Goal: Use online tool/utility: Utilize a website feature to perform a specific function

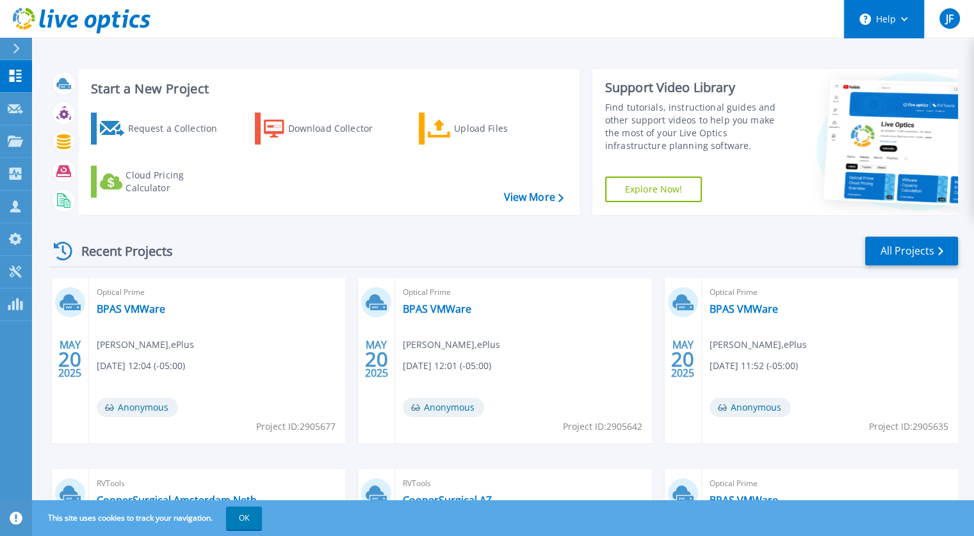
click at [904, 19] on icon at bounding box center [904, 19] width 7 height 4
click at [724, 314] on link "BPAS VMWare" at bounding box center [743, 309] width 68 height 13
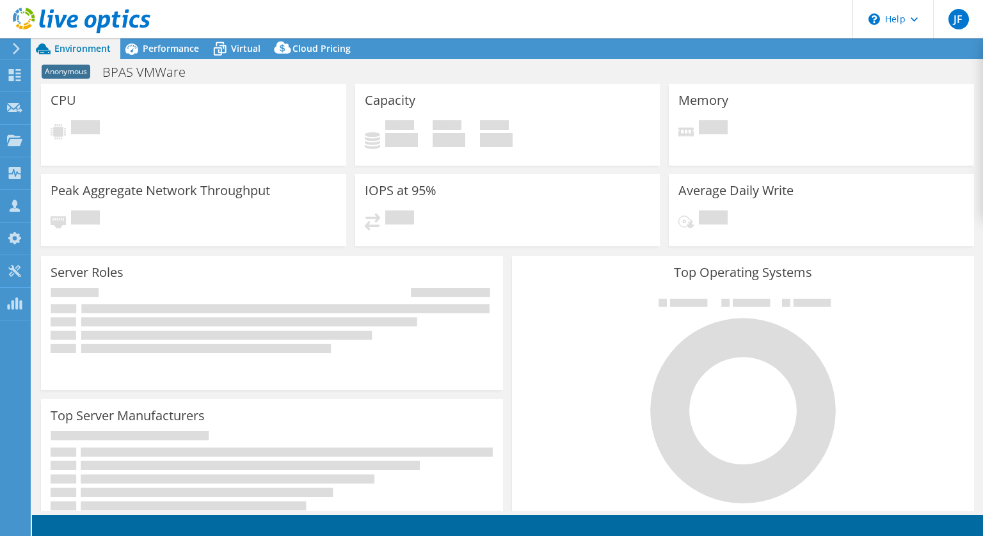
select select "USD"
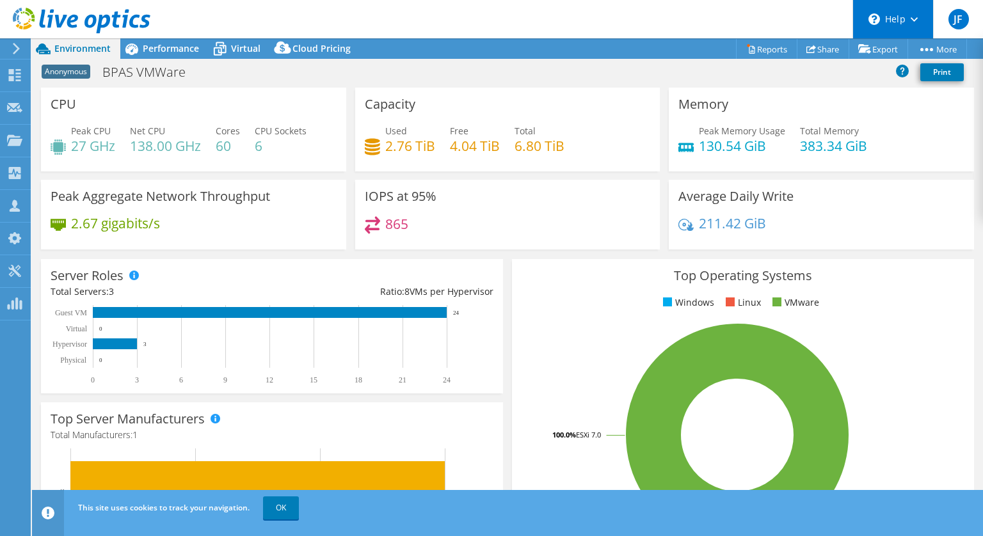
click at [917, 13] on div "\n Help" at bounding box center [893, 19] width 81 height 38
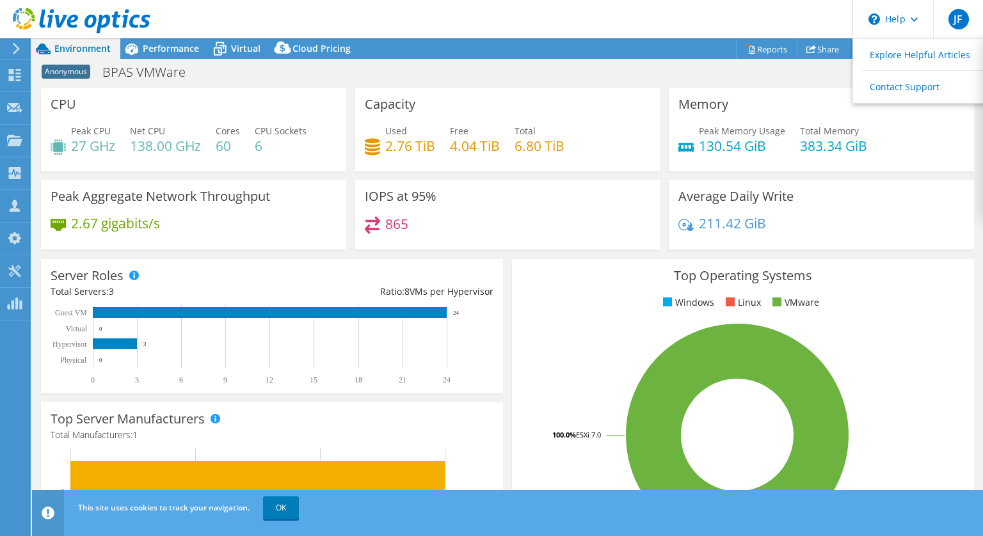
click at [824, 67] on div "Anonymous BPAS VMWare Print" at bounding box center [507, 72] width 951 height 24
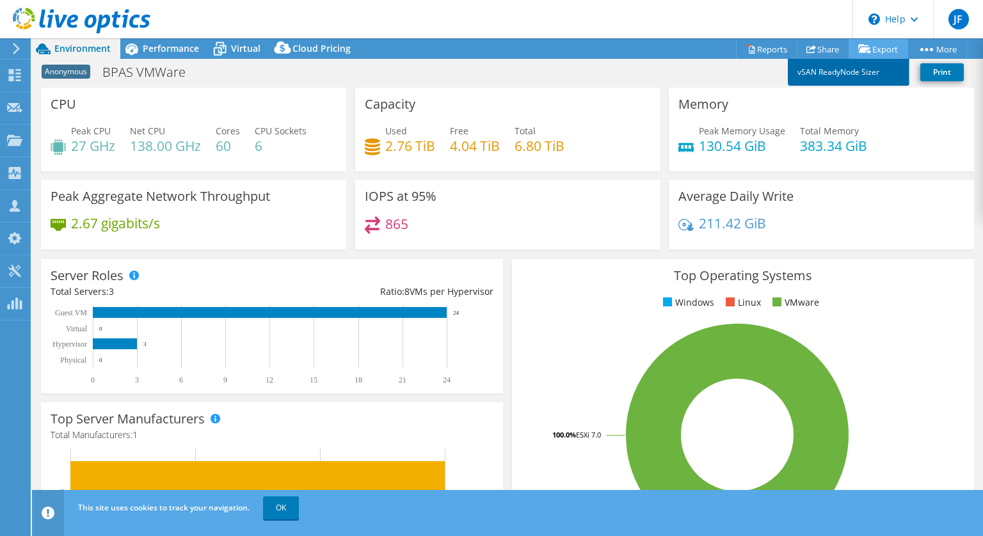
click at [846, 70] on link "vSAN ReadyNode Sizer" at bounding box center [849, 72] width 122 height 27
